Goal: Find specific page/section: Find specific page/section

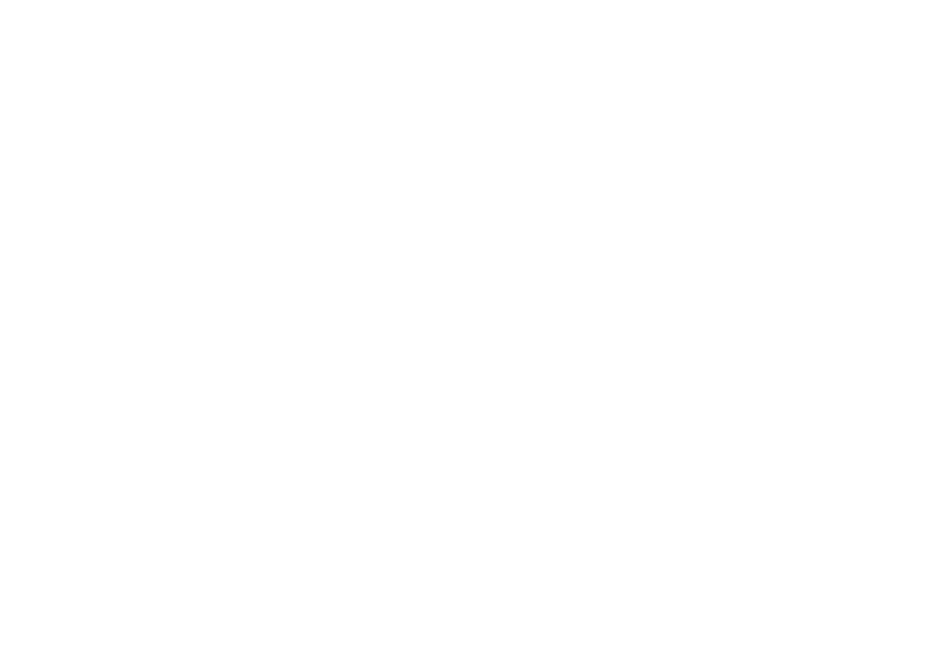
click at [0, 0] on input "Sign In" at bounding box center [0, 0] width 0 height 0
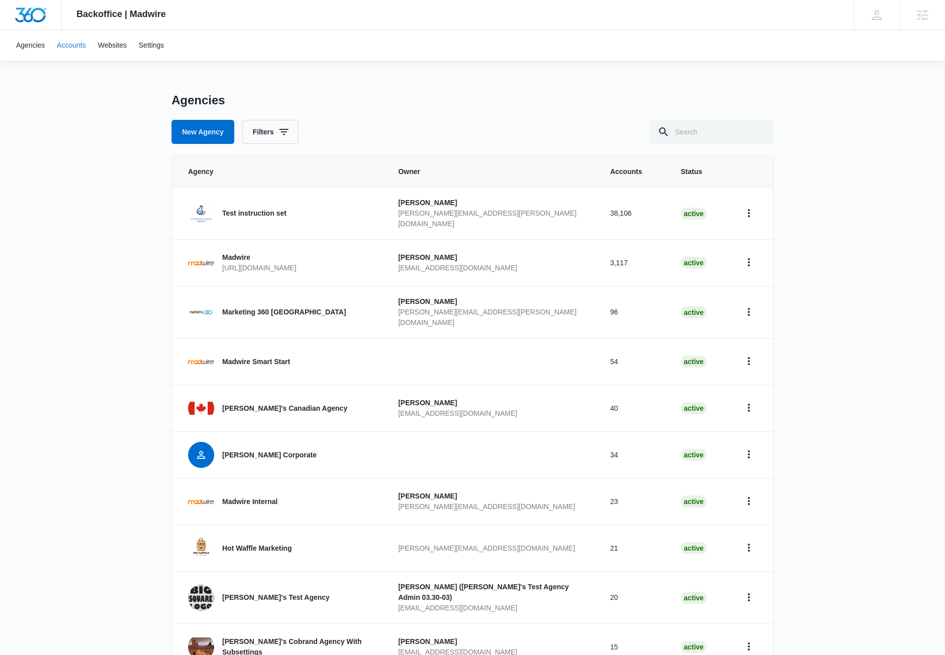
click at [63, 48] on link "Accounts" at bounding box center [71, 45] width 41 height 31
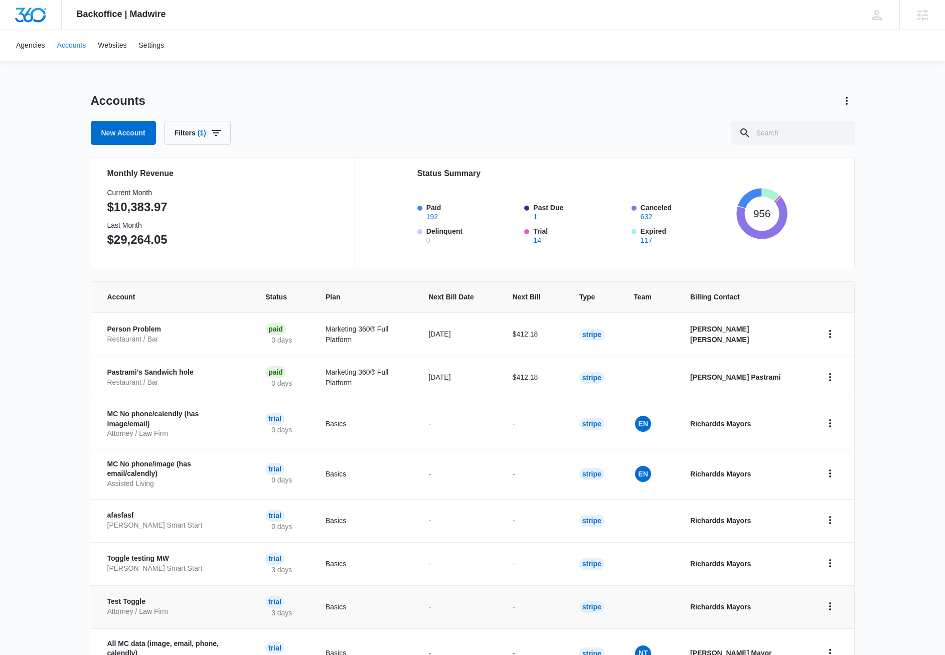
scroll to position [142, 0]
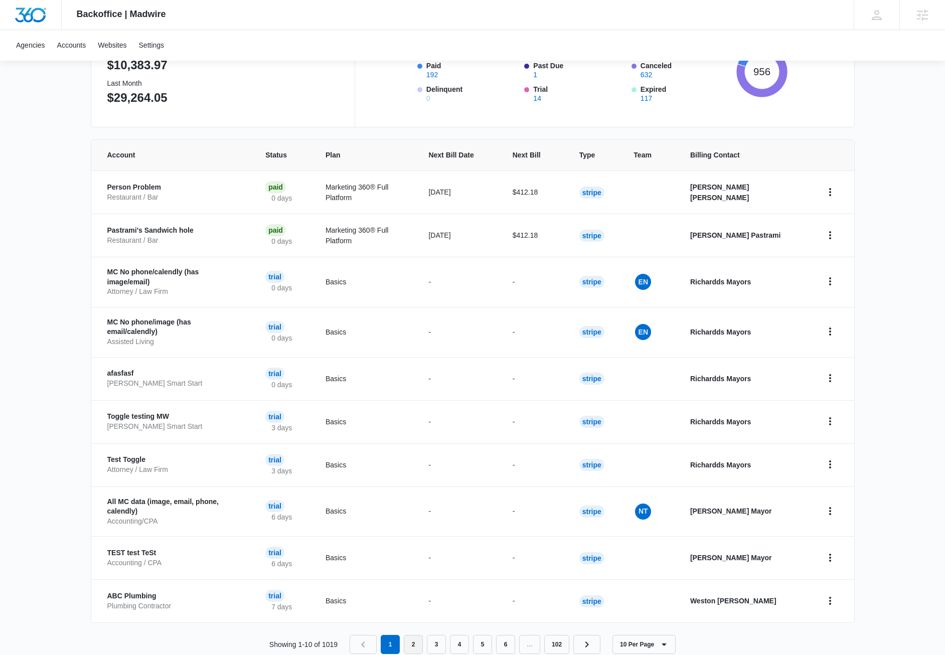
click at [412, 635] on link "2" at bounding box center [413, 644] width 19 height 19
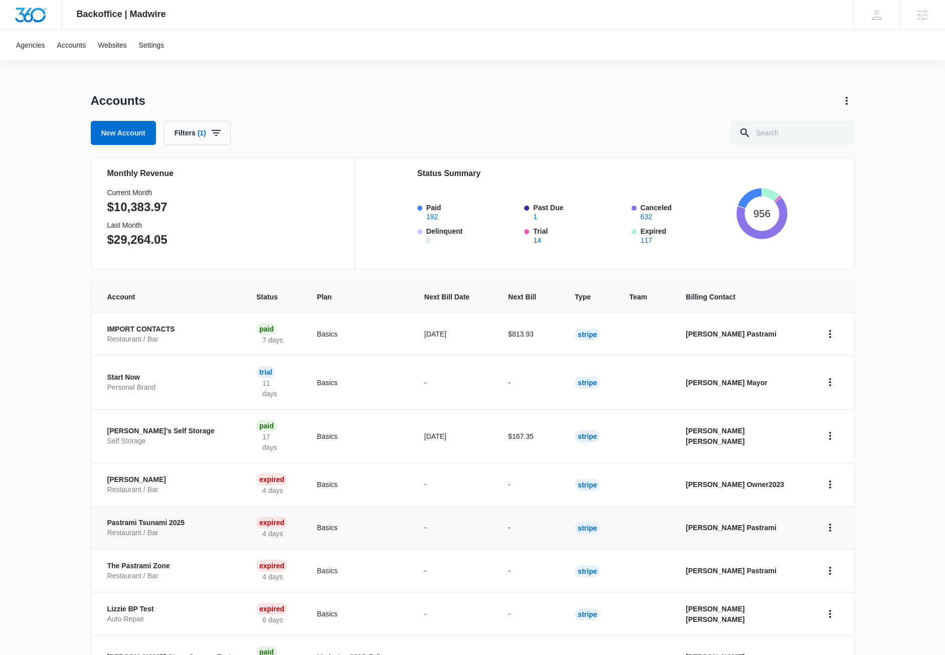
scroll to position [72, 0]
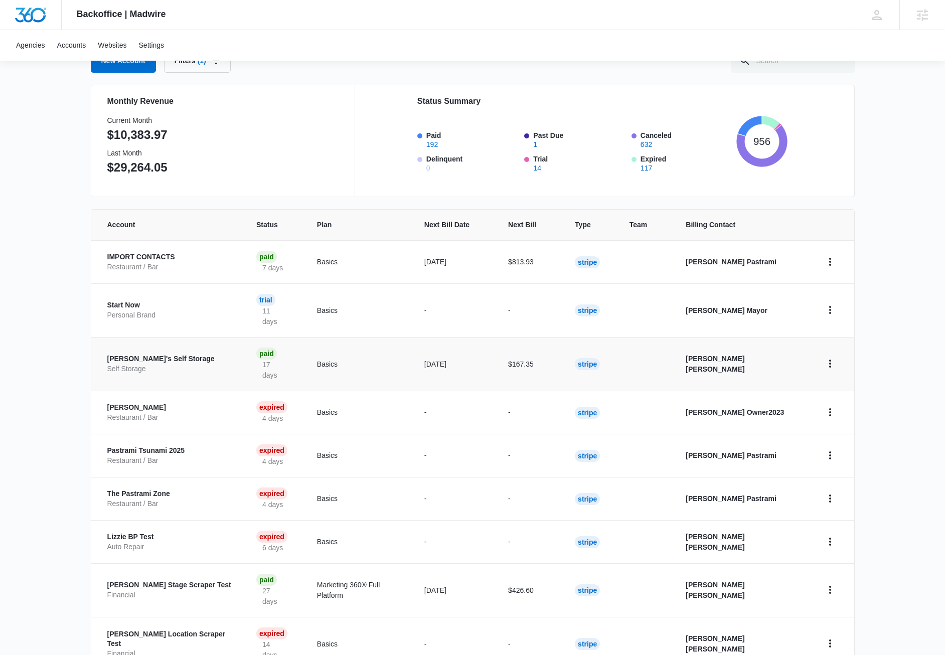
click at [177, 354] on p "[PERSON_NAME]'s Self Storage" at bounding box center [169, 359] width 125 height 10
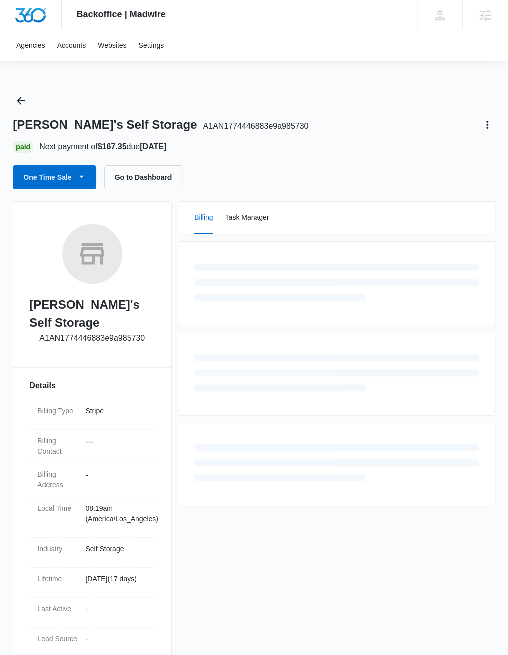
click at [295, 137] on div "[PERSON_NAME]'s Self Storage A1AN1774446883e9a985730 Paid Next payment of $167.…" at bounding box center [254, 141] width 482 height 96
